Goal: Navigation & Orientation: Find specific page/section

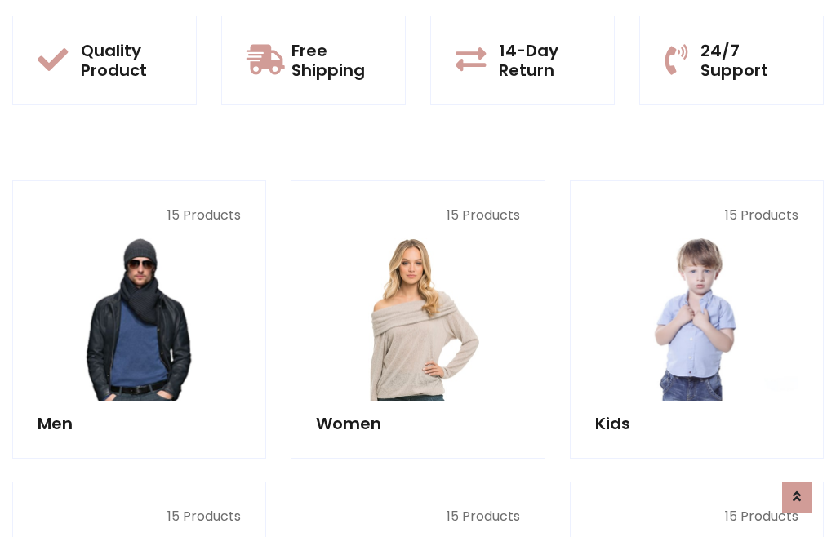
scroll to position [1330, 0]
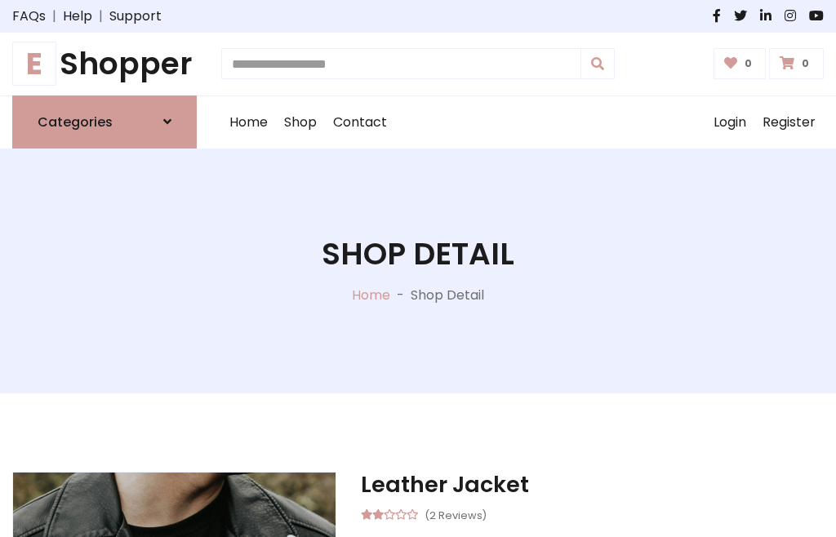
click at [104, 64] on h1 "E Shopper" at bounding box center [104, 64] width 184 height 37
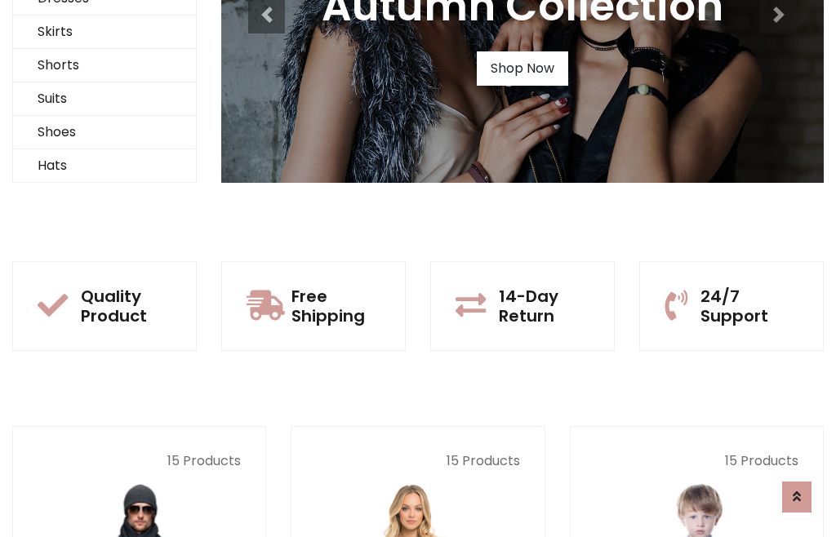
scroll to position [158, 0]
